Goal: Information Seeking & Learning: Learn about a topic

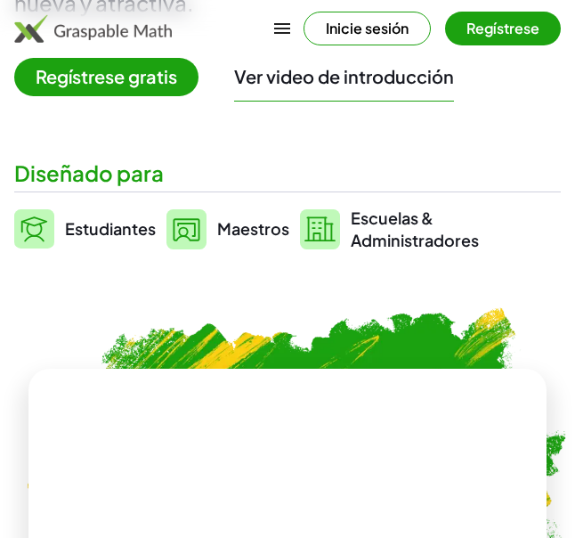
scroll to position [454, 0]
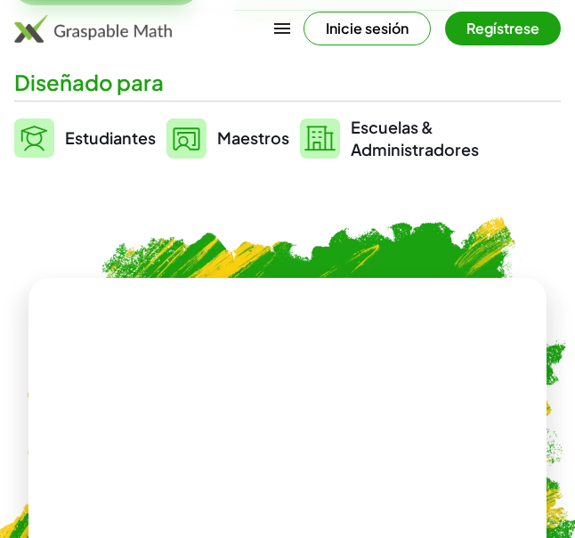
click at [246, 139] on span "Maestros" at bounding box center [253, 137] width 72 height 20
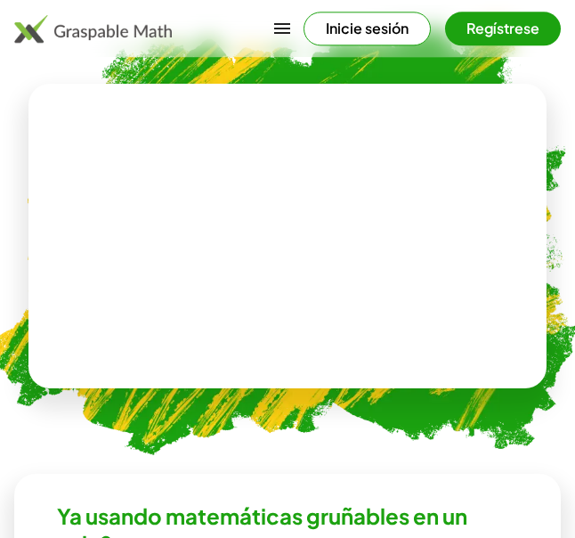
scroll to position [726, 0]
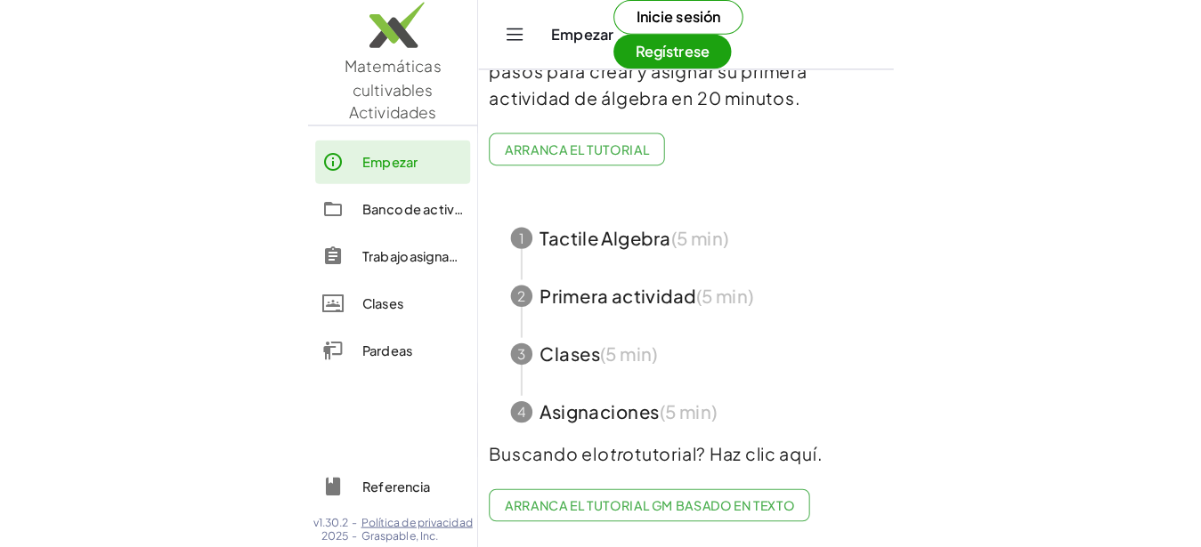
scroll to position [148, 0]
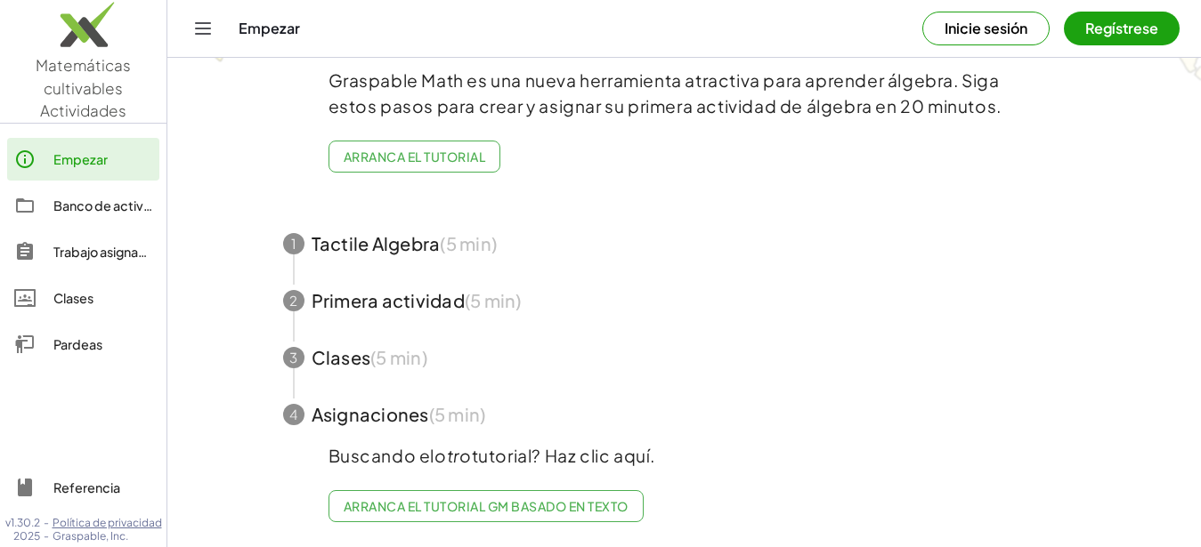
click at [111, 142] on link "Empezar" at bounding box center [83, 159] width 152 height 43
click at [108, 158] on div "Empezar" at bounding box center [102, 159] width 99 height 21
click at [250, 34] on div "Empezar" at bounding box center [581, 29] width 684 height 18
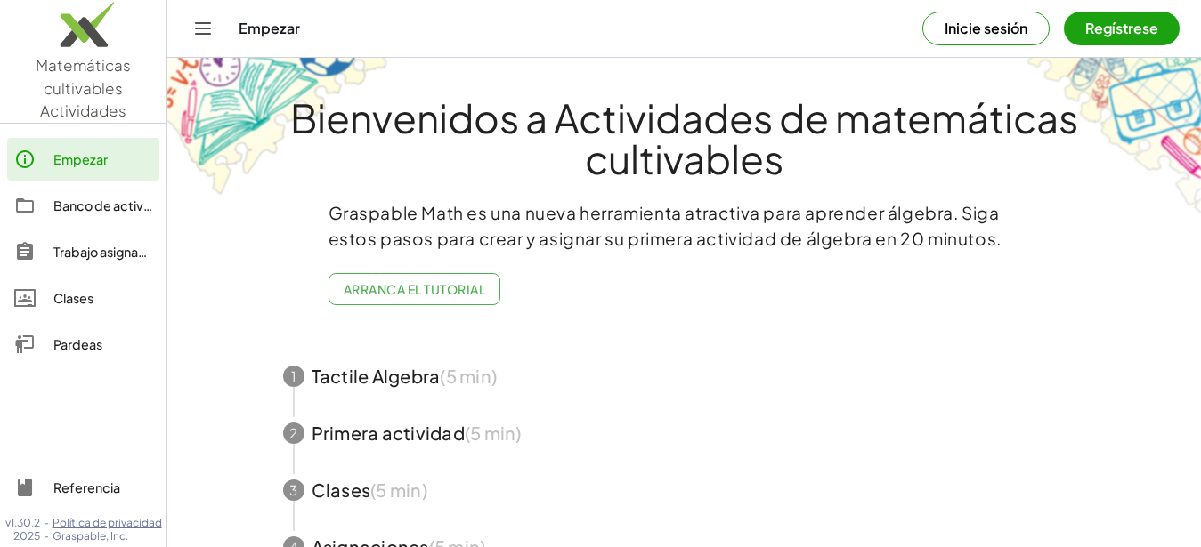
click at [84, 292] on div "Clases" at bounding box center [102, 297] width 99 height 21
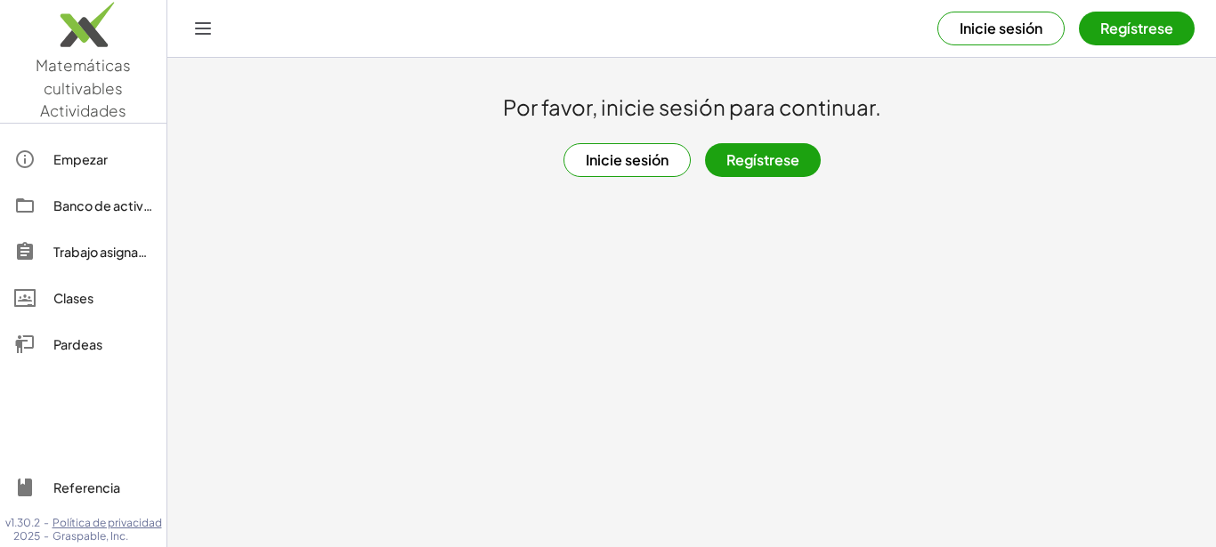
click at [574, 157] on button "Inicie sesión" at bounding box center [626, 160] width 127 height 34
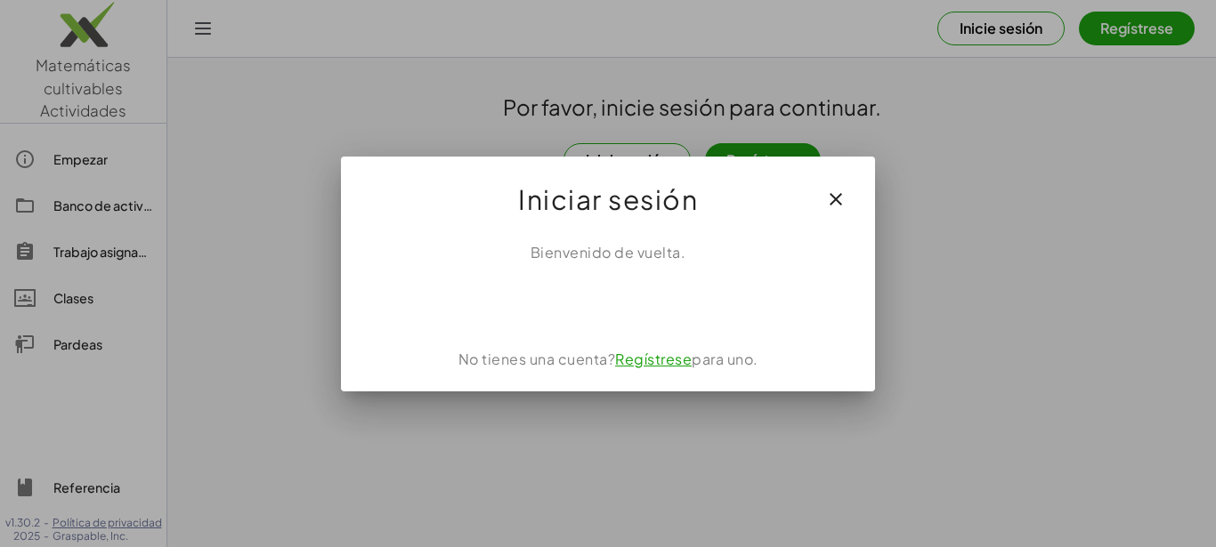
click at [574, 208] on icon "button" at bounding box center [835, 199] width 21 height 21
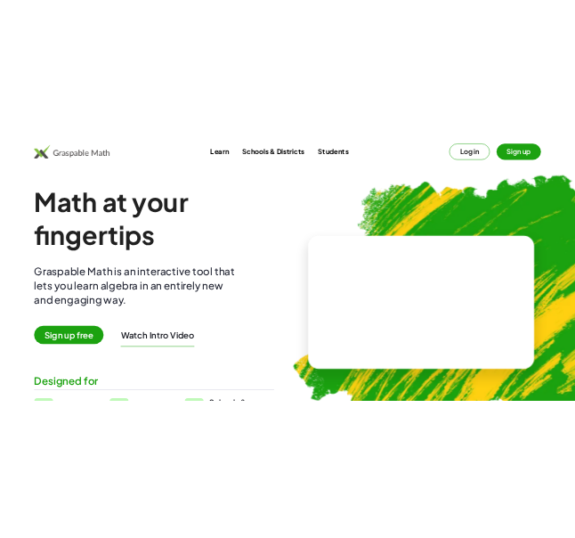
scroll to position [458, 0]
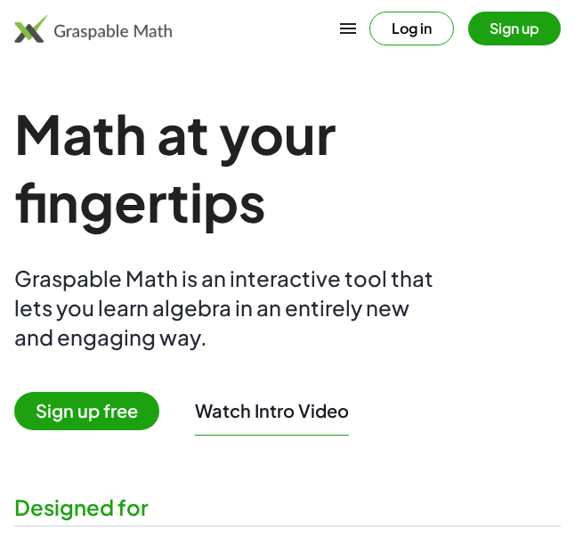
scroll to position [458, 0]
